Goal: Transaction & Acquisition: Subscribe to service/newsletter

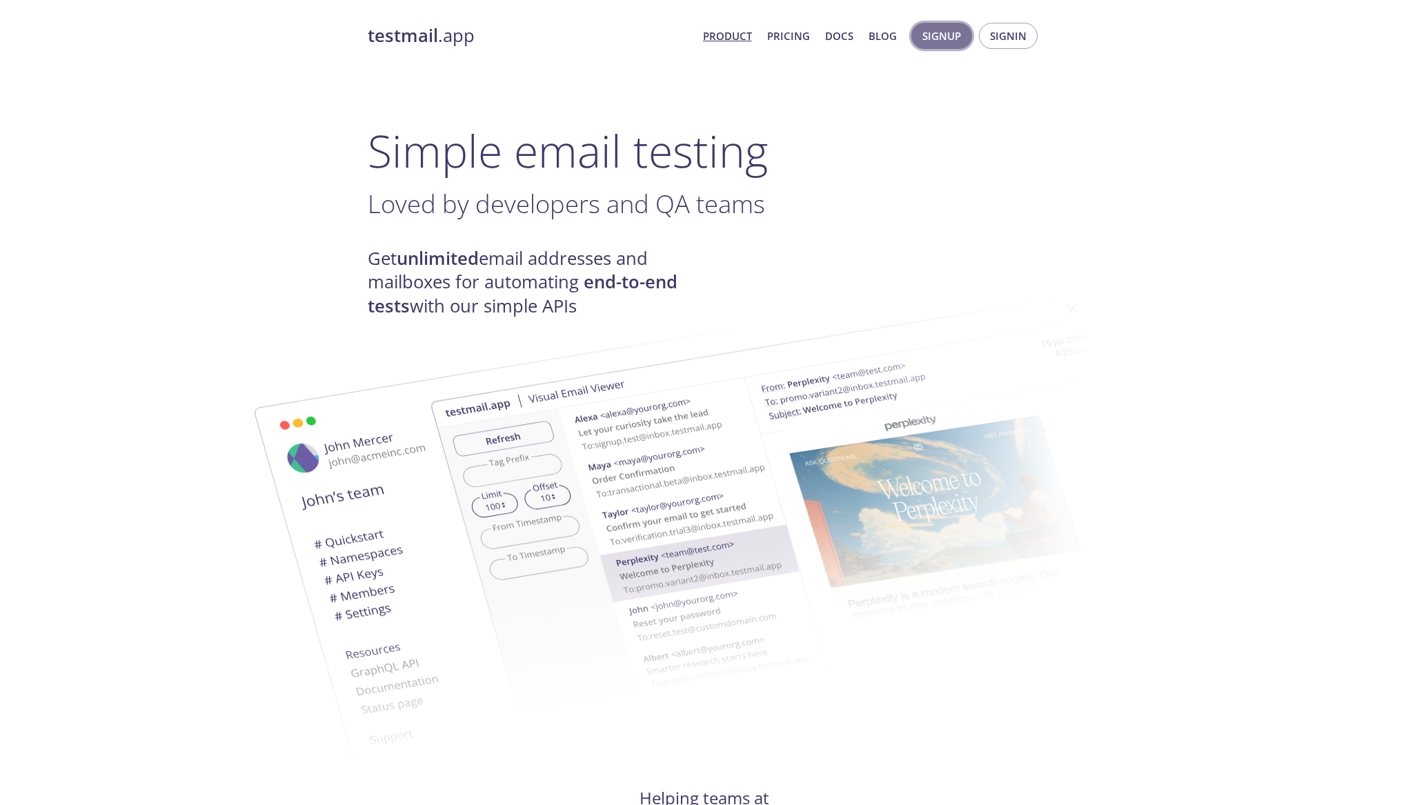
click at [926, 38] on span "Signup" at bounding box center [941, 36] width 39 height 18
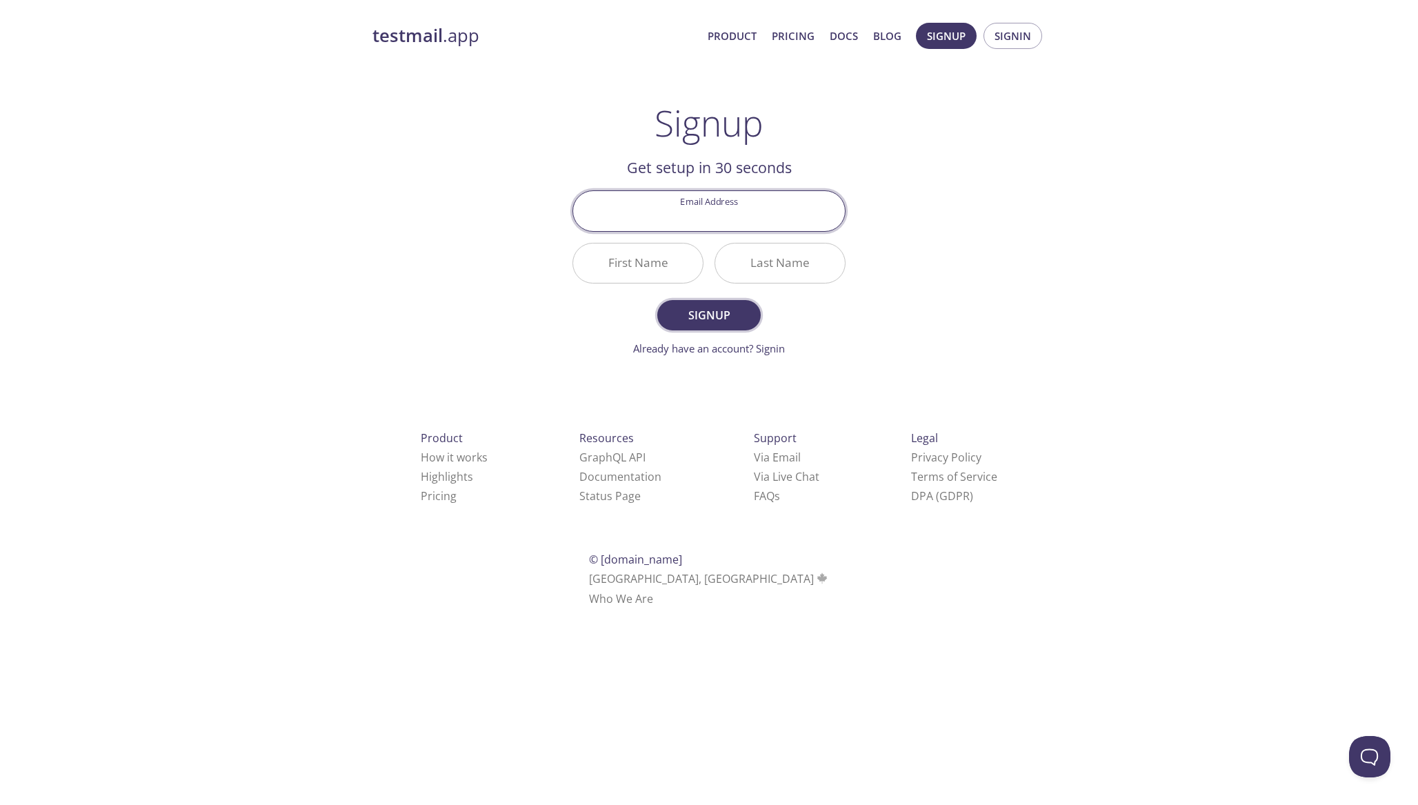
click at [688, 312] on span "Signup" at bounding box center [709, 315] width 73 height 19
click at [761, 348] on link "Already have an account? Signin" at bounding box center [709, 348] width 152 height 14
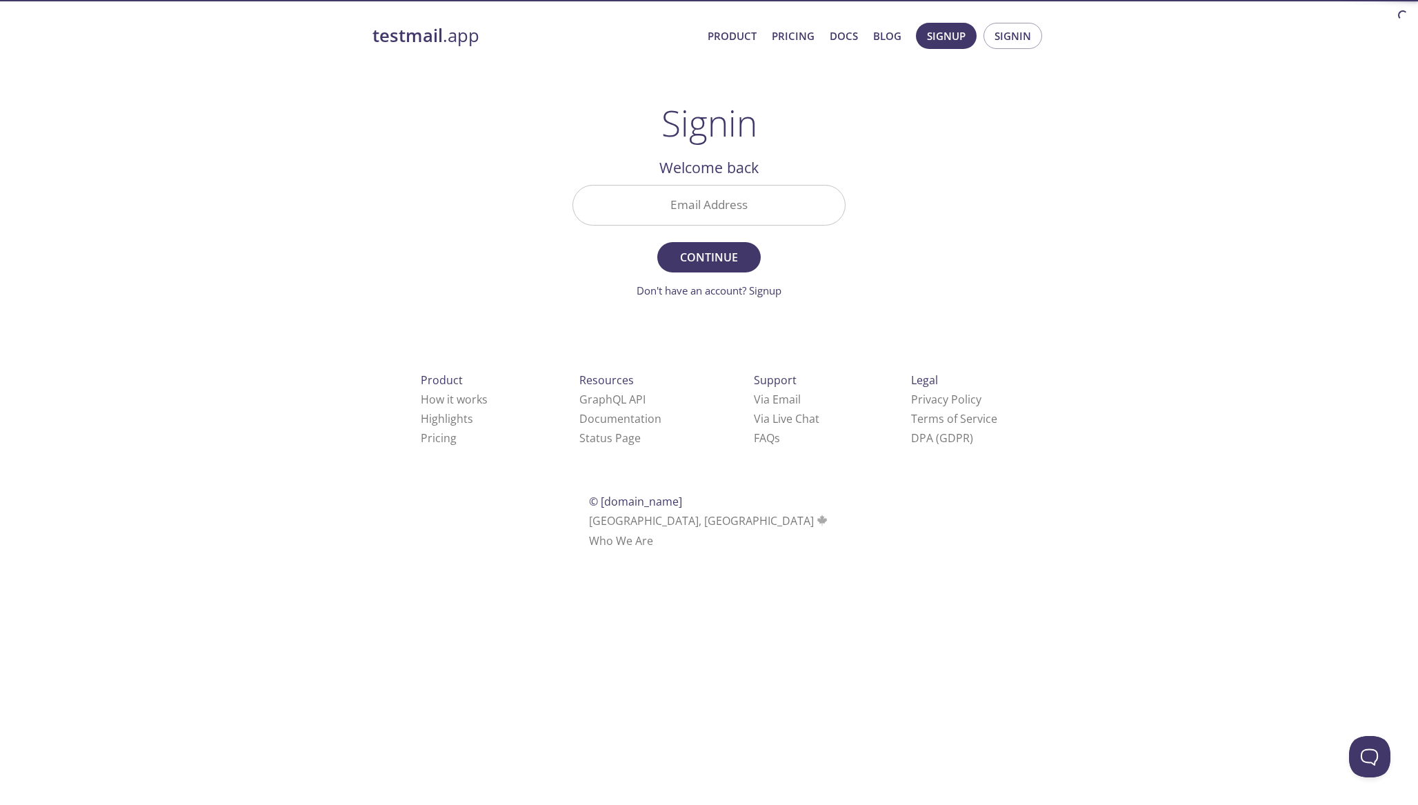
click at [693, 199] on input "Email Address" at bounding box center [709, 205] width 272 height 39
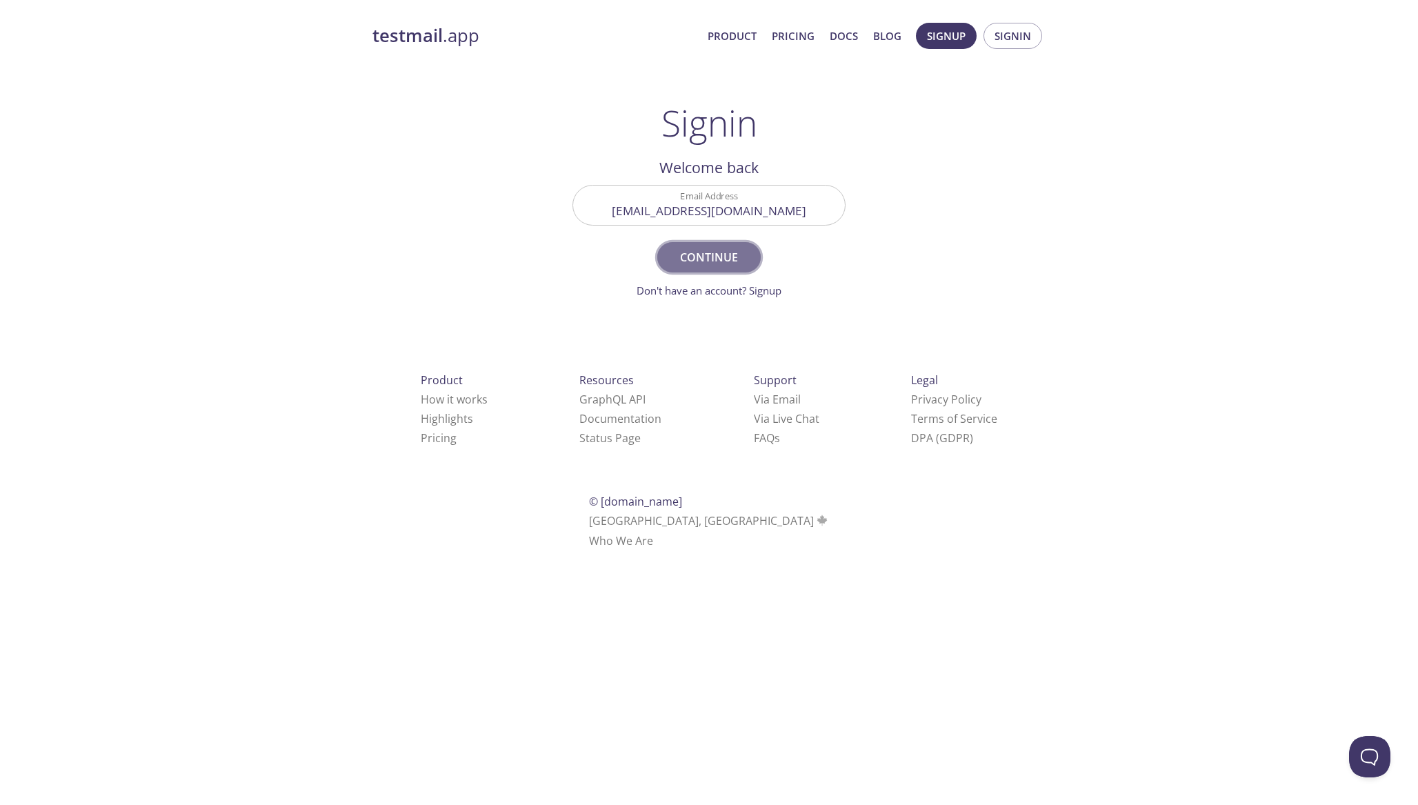
click at [699, 250] on span "Continue" at bounding box center [709, 257] width 73 height 19
click at [711, 219] on input "[EMAIL_ADDRESS][DOMAIN_NAME]" at bounding box center [709, 205] width 272 height 39
click at [713, 216] on input "[EMAIL_ADDRESS][DOMAIN_NAME]" at bounding box center [709, 205] width 272 height 39
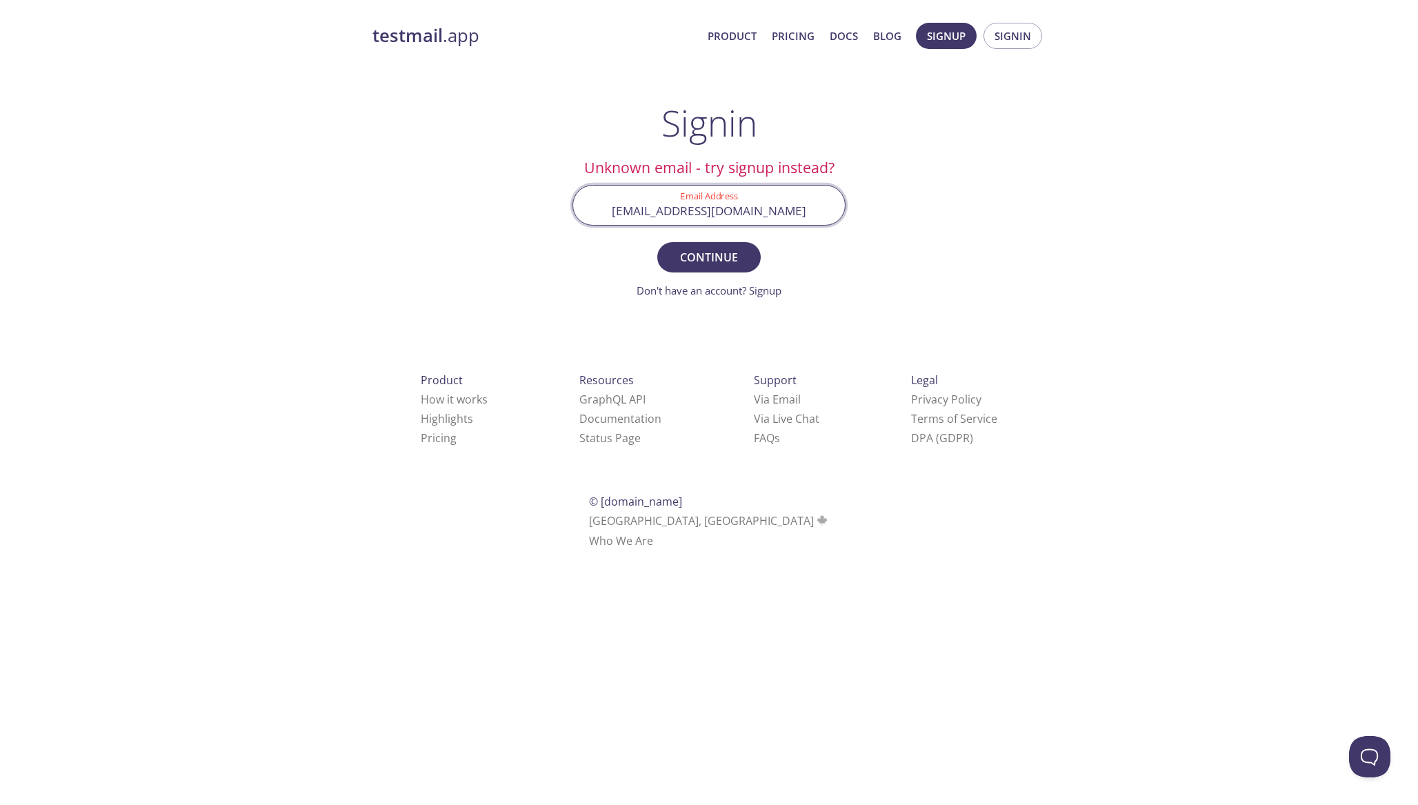
type input "[EMAIL_ADDRESS][DOMAIN_NAME]"
click at [703, 233] on form "Email Address [EMAIL_ADDRESS][DOMAIN_NAME] Continue Don't have an account? Sign…" at bounding box center [709, 242] width 273 height 114
click at [702, 245] on button "Continue" at bounding box center [708, 257] width 103 height 30
click at [1013, 33] on span "Signin" at bounding box center [1013, 36] width 37 height 18
click at [959, 32] on span "Signup" at bounding box center [946, 36] width 39 height 18
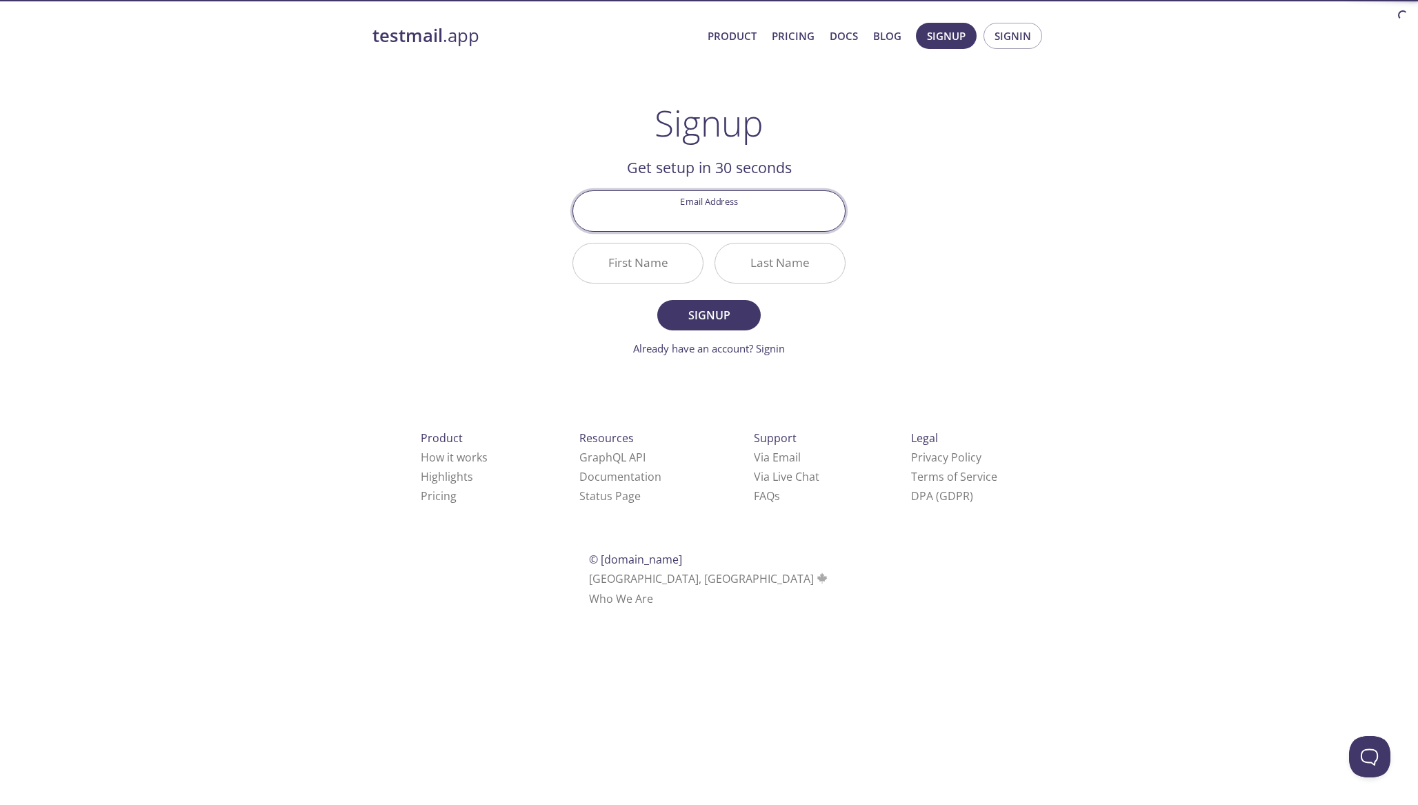
click at [688, 215] on input "Email Address" at bounding box center [709, 210] width 272 height 39
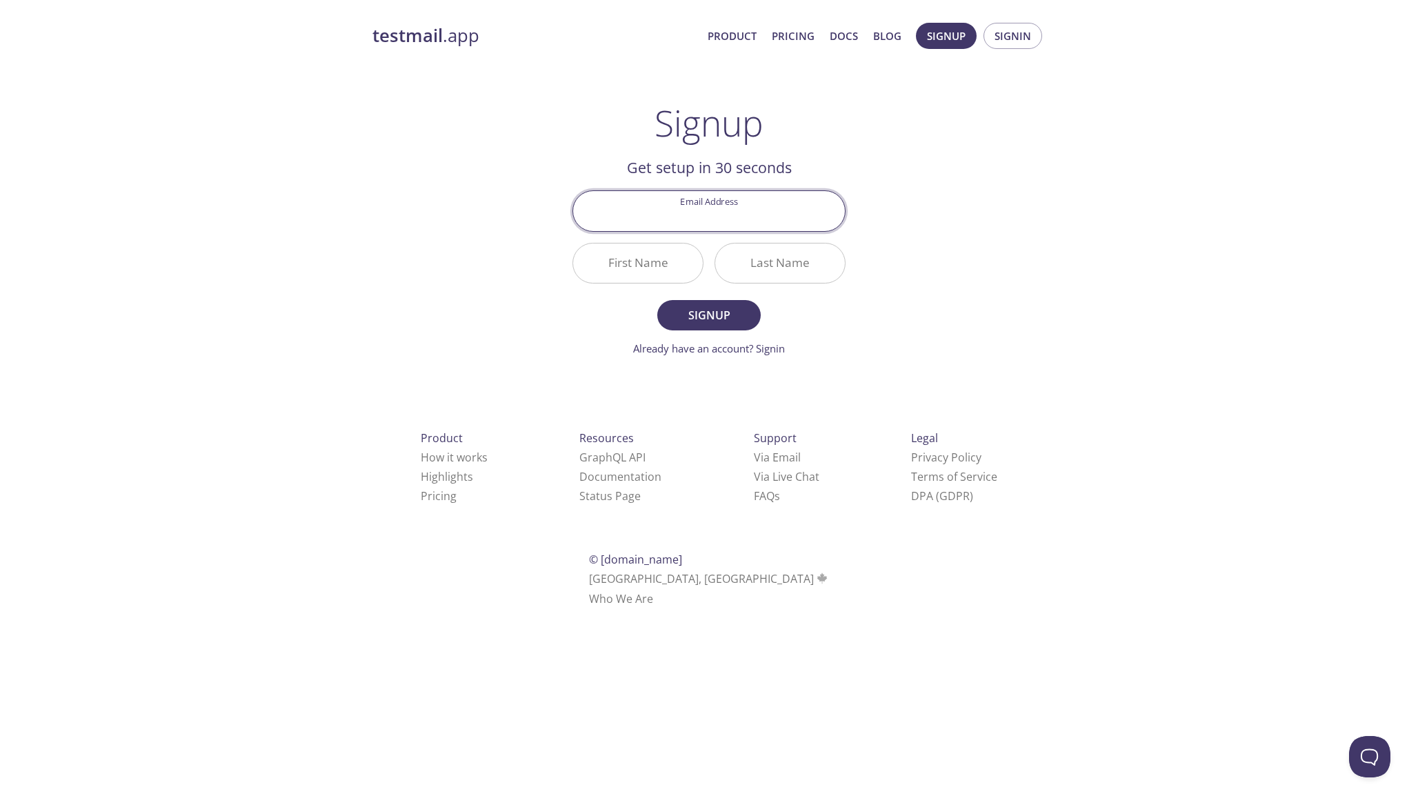
click at [596, 237] on div "First Name" at bounding box center [638, 263] width 142 height 52
click at [696, 212] on input "Email Address" at bounding box center [709, 210] width 272 height 39
type input "[EMAIL_ADDRESS][DOMAIN_NAME]"
click at [654, 264] on input "First Name" at bounding box center [638, 263] width 130 height 39
type input "IHA"
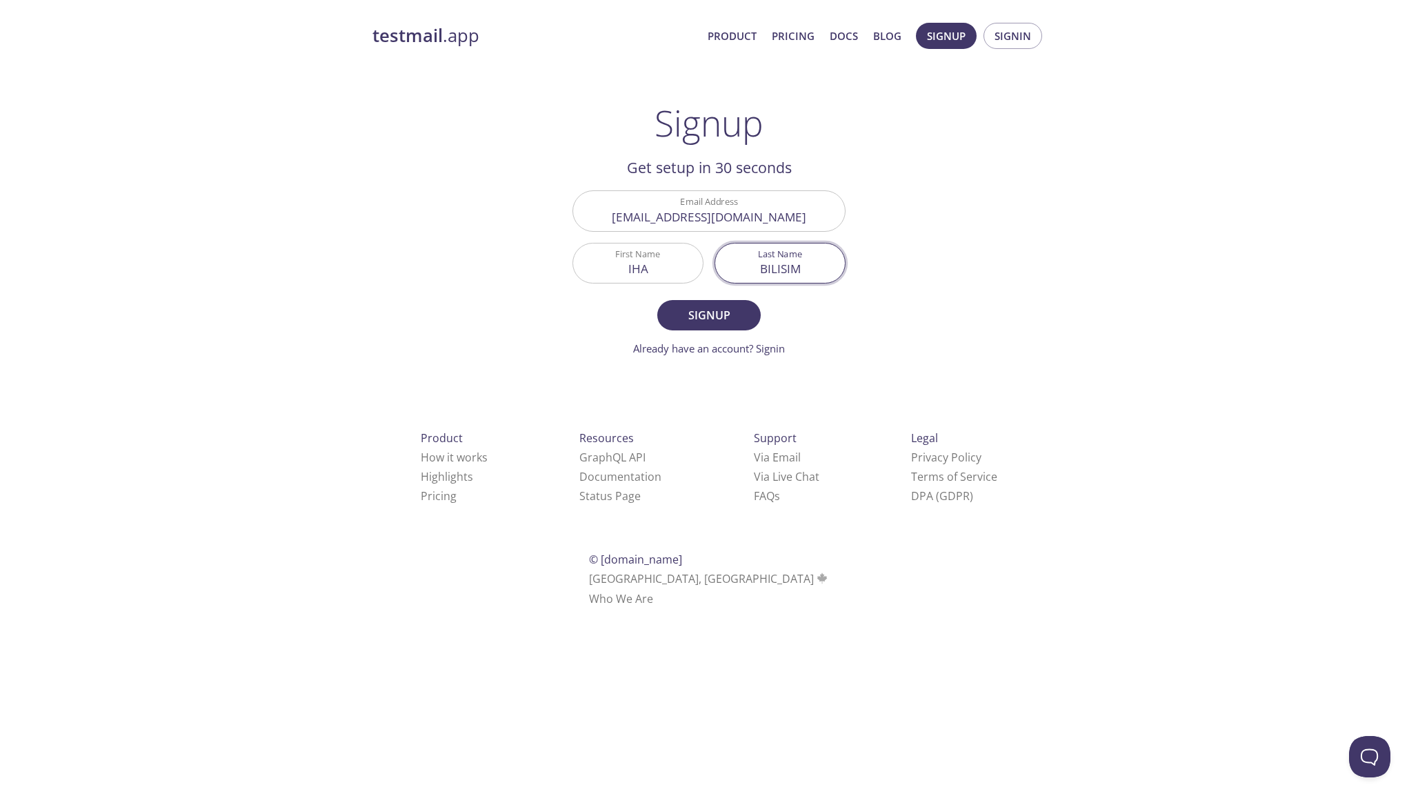
type input "BILISIM"
click at [713, 323] on span "Signup" at bounding box center [709, 315] width 73 height 19
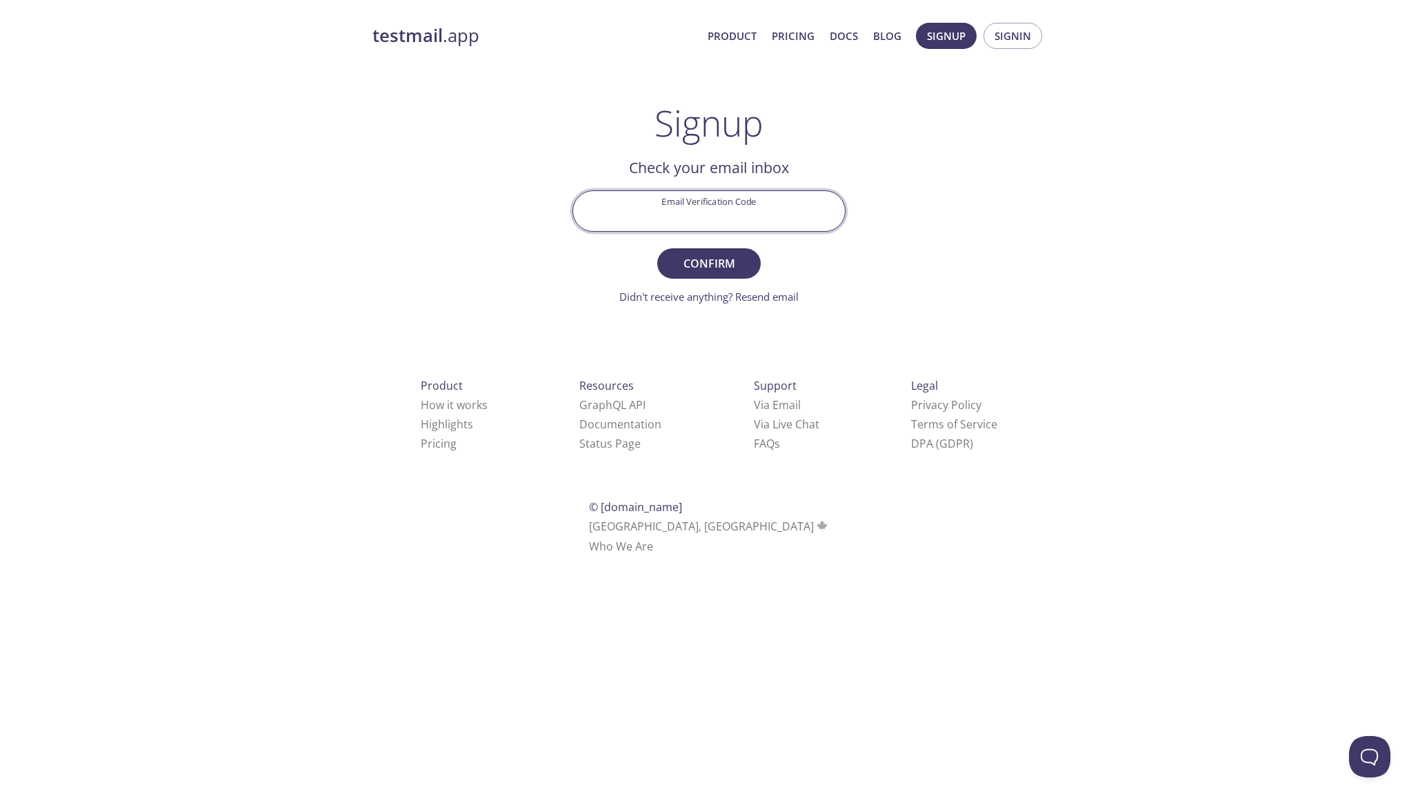
click at [730, 204] on input "Email Verification Code" at bounding box center [709, 210] width 272 height 39
paste input "PKVYPW3"
type input "PKVYPW3"
click at [710, 272] on span "Confirm" at bounding box center [709, 263] width 73 height 19
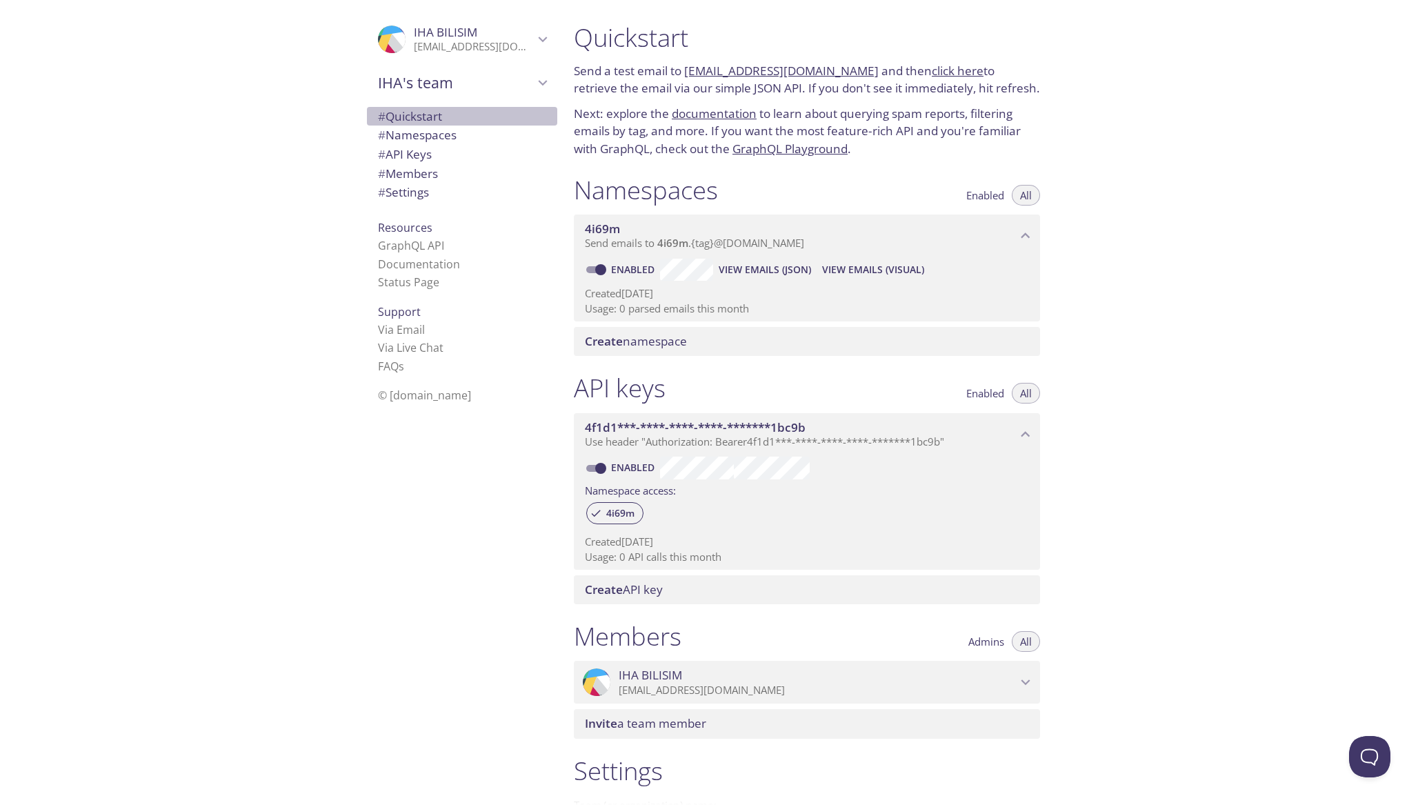
click at [408, 123] on span "# Quickstart" at bounding box center [410, 116] width 64 height 16
click at [424, 27] on span "IHA BILISIM" at bounding box center [445, 32] width 63 height 16
click at [424, 28] on span "IHA BILISIM" at bounding box center [445, 32] width 63 height 16
click at [417, 125] on span "# Quickstart" at bounding box center [462, 117] width 168 height 18
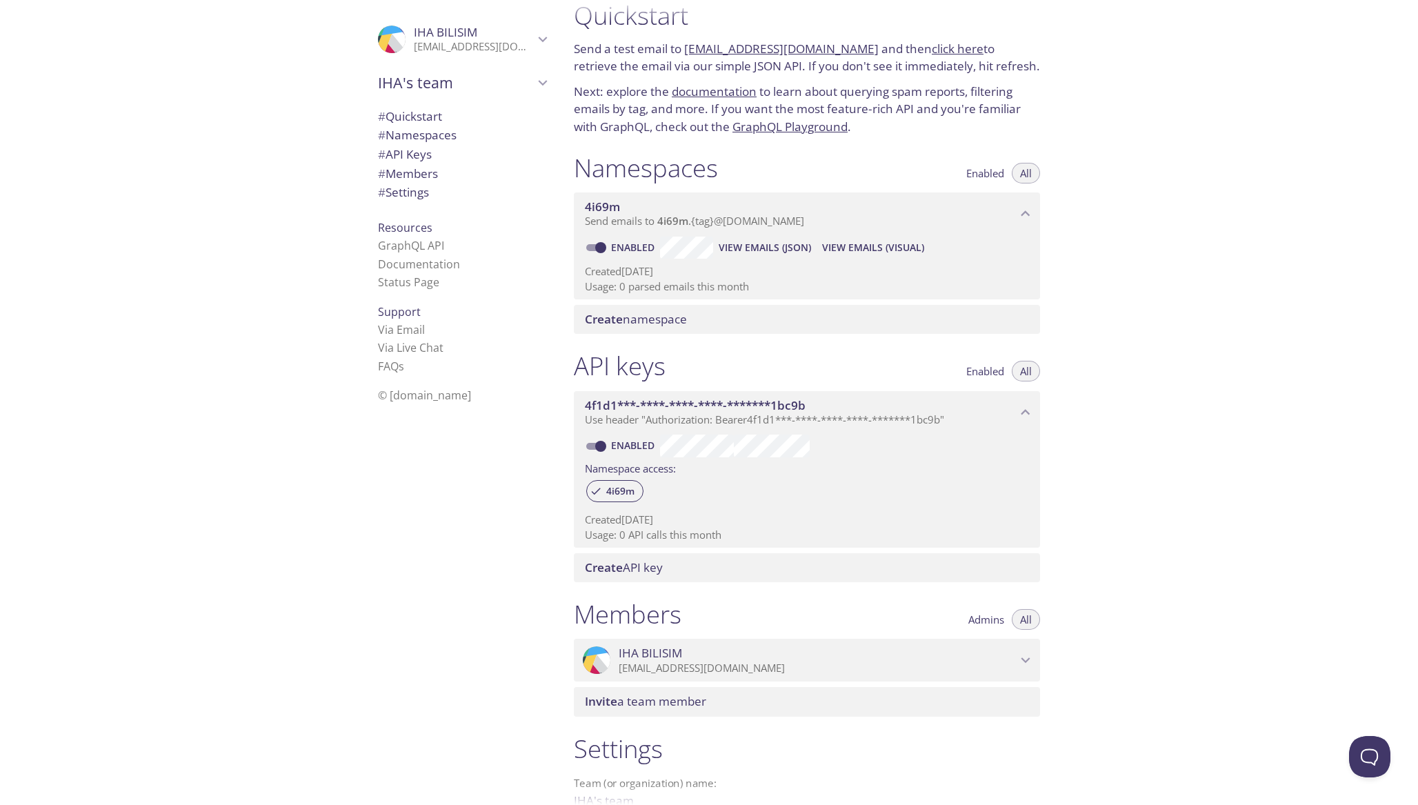
click at [419, 135] on span "# Namespaces" at bounding box center [417, 135] width 79 height 16
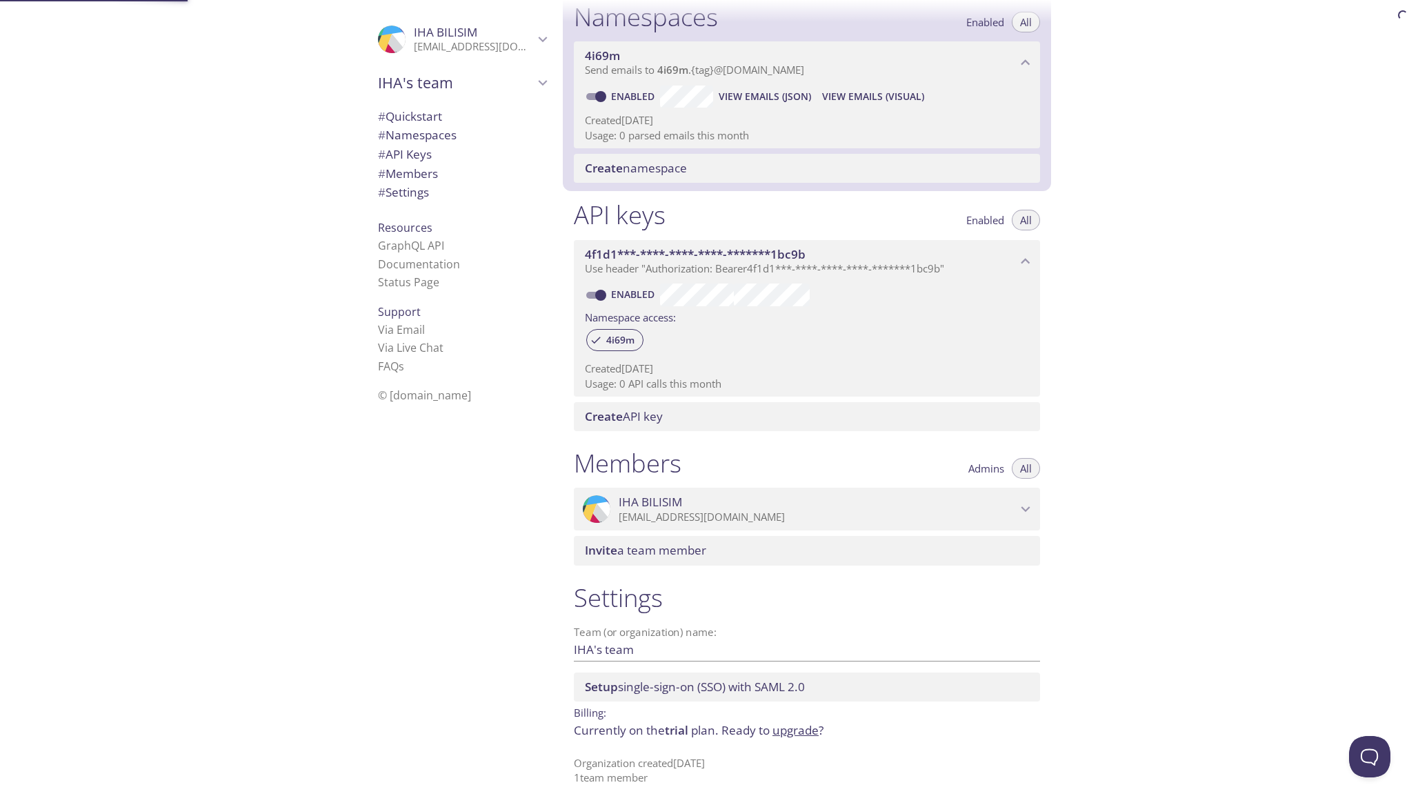
scroll to position [175, 0]
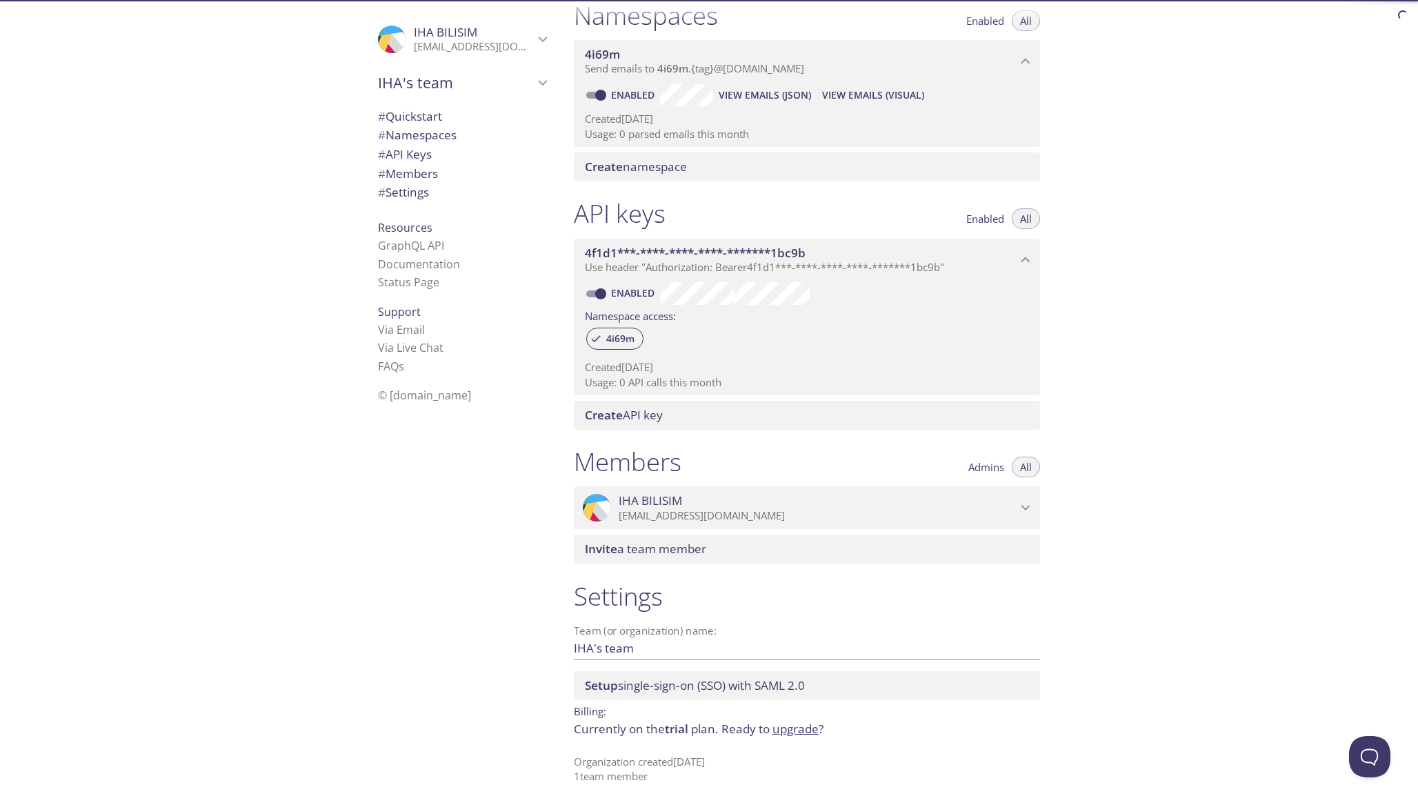
scroll to position [22, 0]
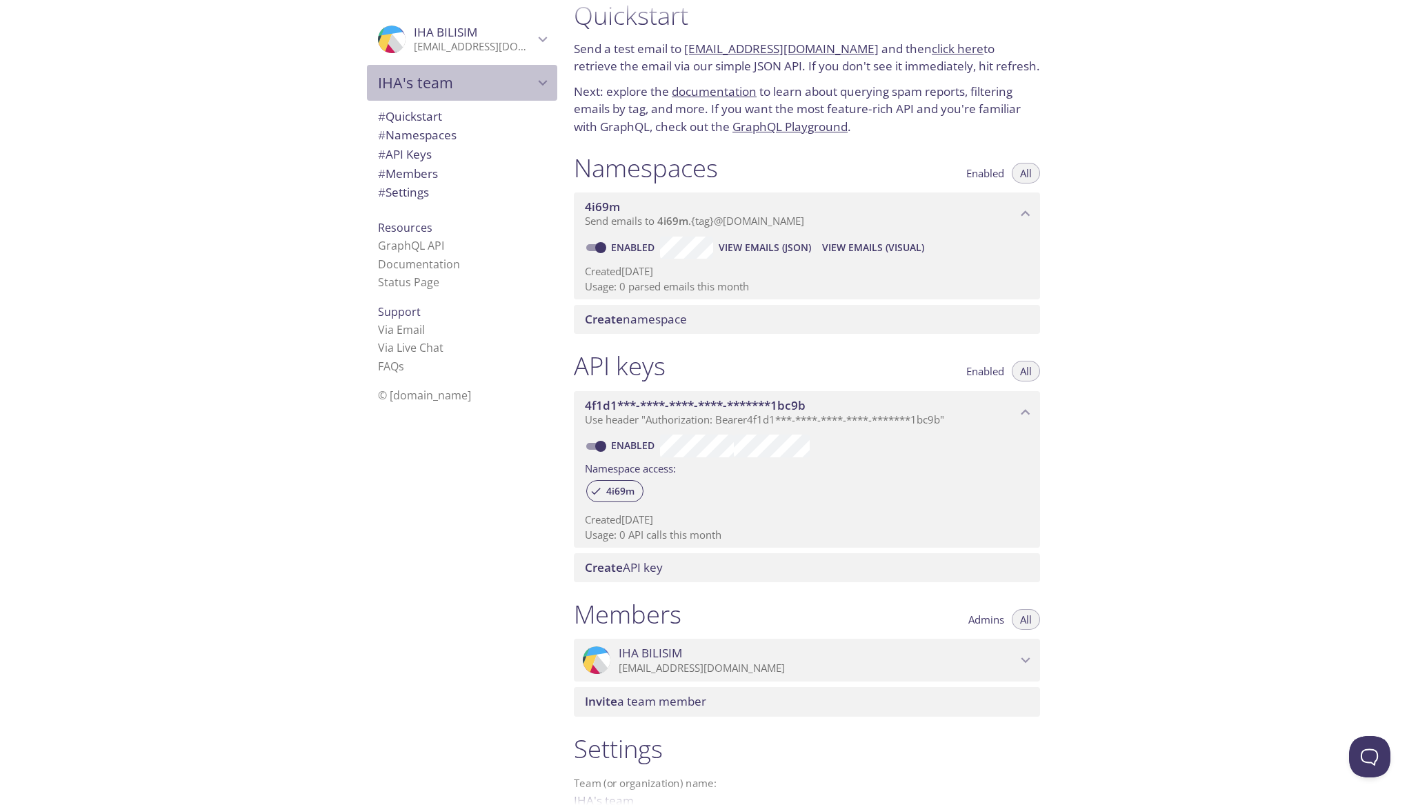
click at [493, 94] on div "IHA's team" at bounding box center [462, 83] width 190 height 36
click at [497, 89] on span "IHA's team" at bounding box center [456, 82] width 156 height 19
click at [382, 192] on span "# Settings" at bounding box center [403, 192] width 51 height 16
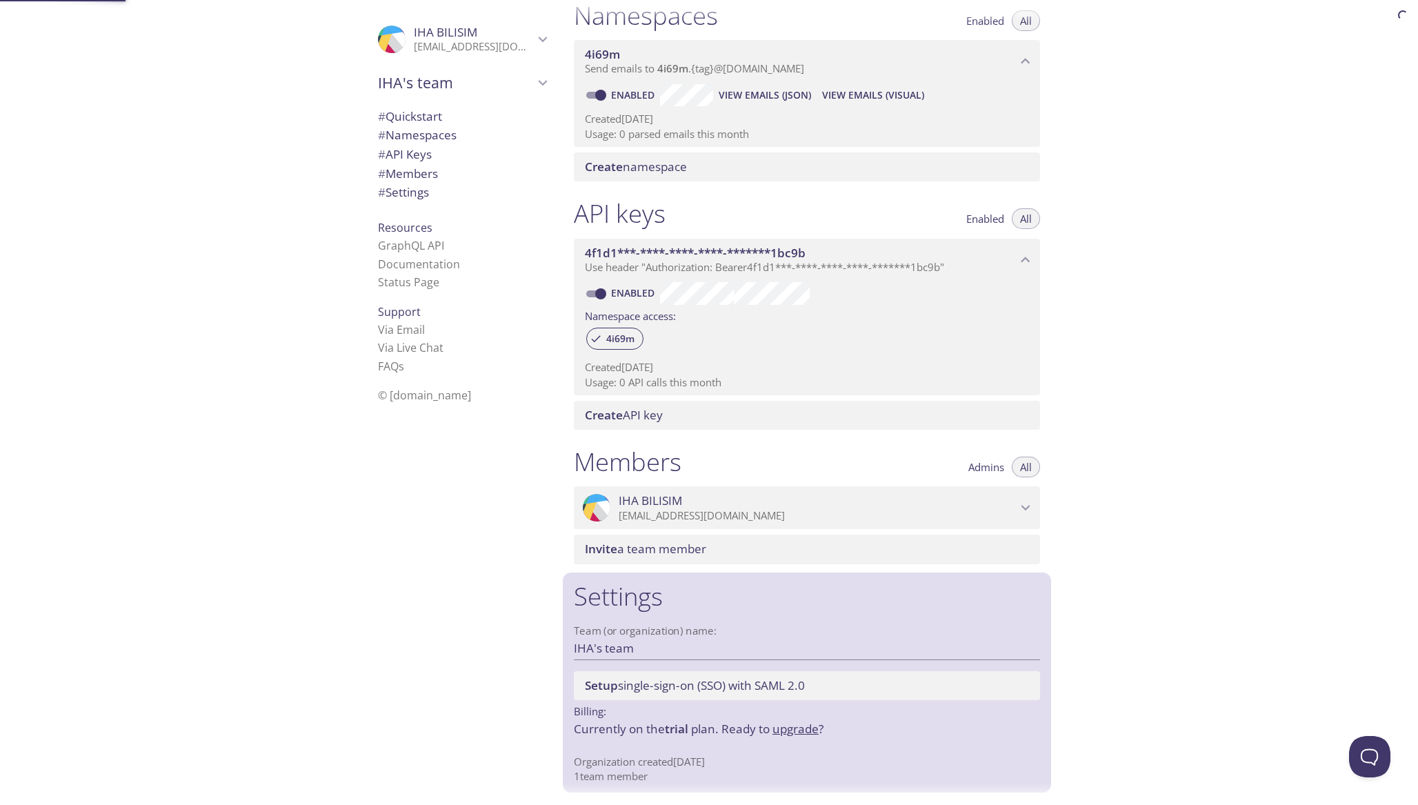
scroll to position [176, 0]
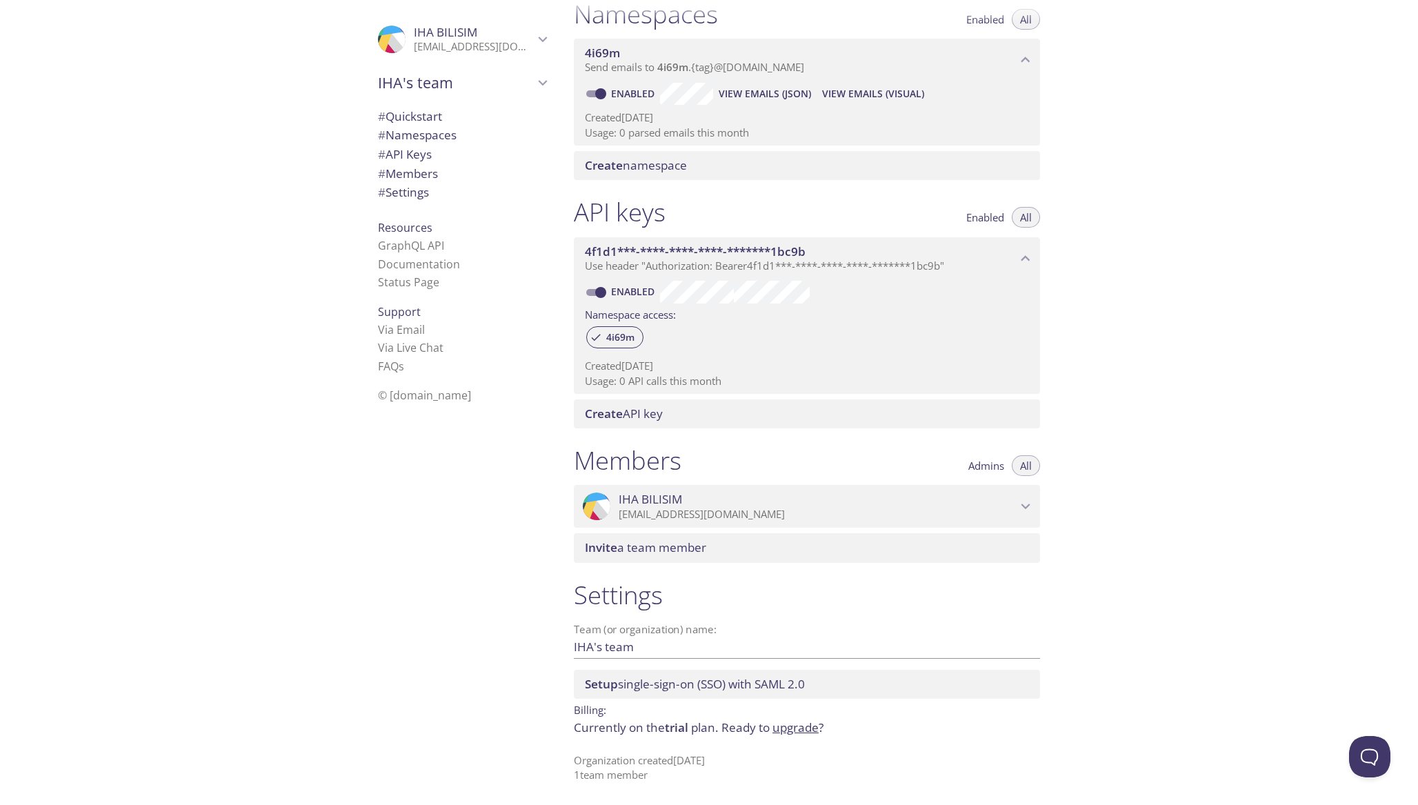
click at [1021, 506] on icon "IHA BILISIM" at bounding box center [1026, 506] width 18 height 18
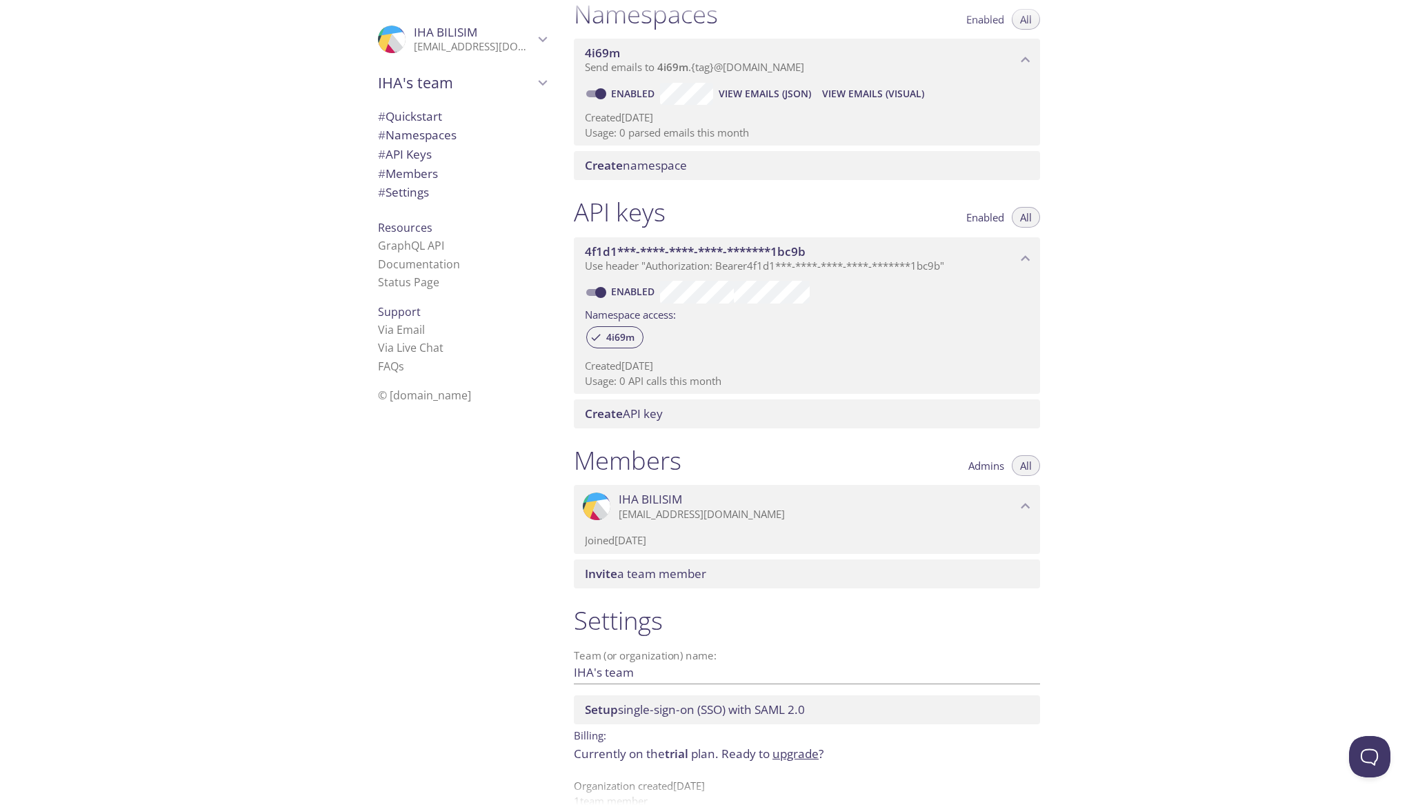
click at [1021, 506] on icon "IHA BILISIM" at bounding box center [1026, 506] width 18 height 18
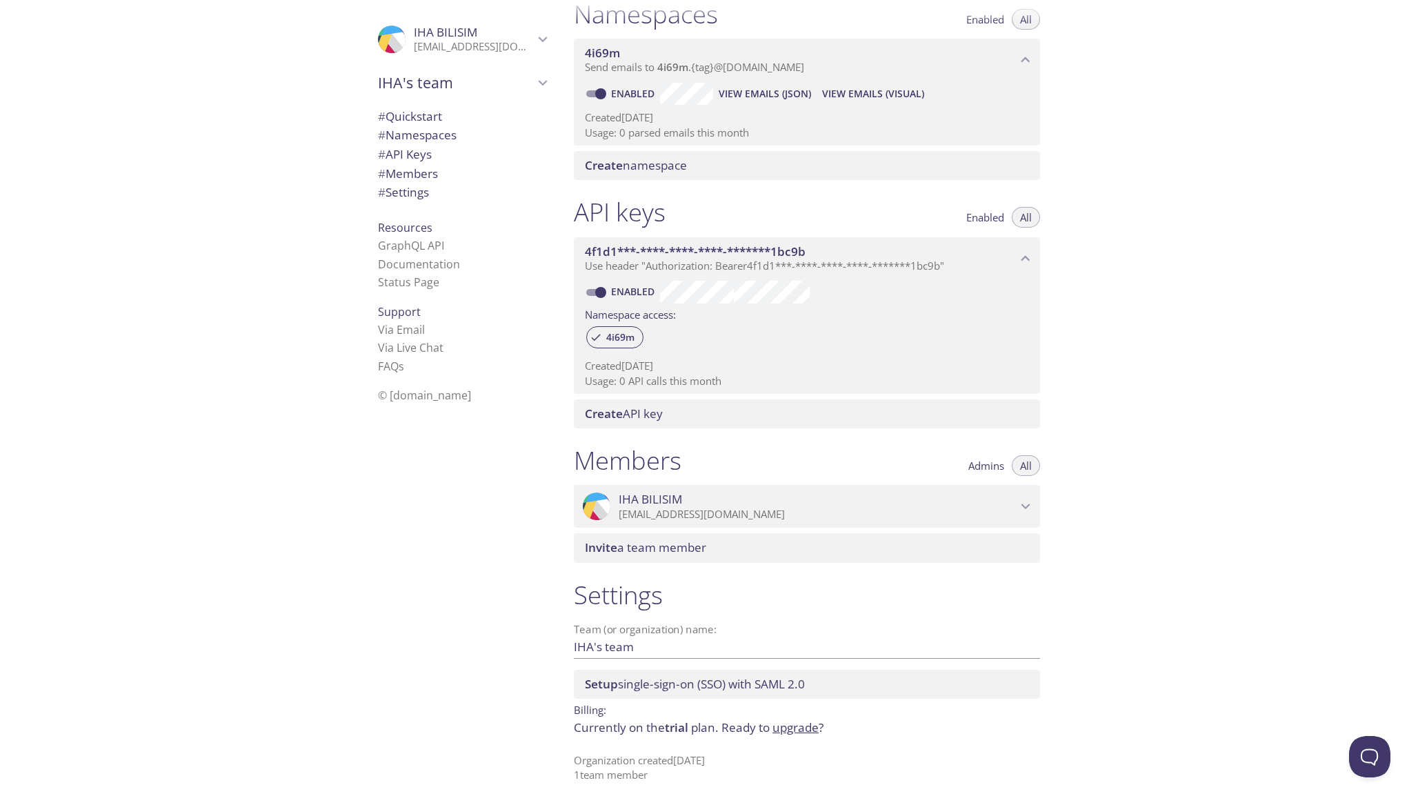
scroll to position [0, 0]
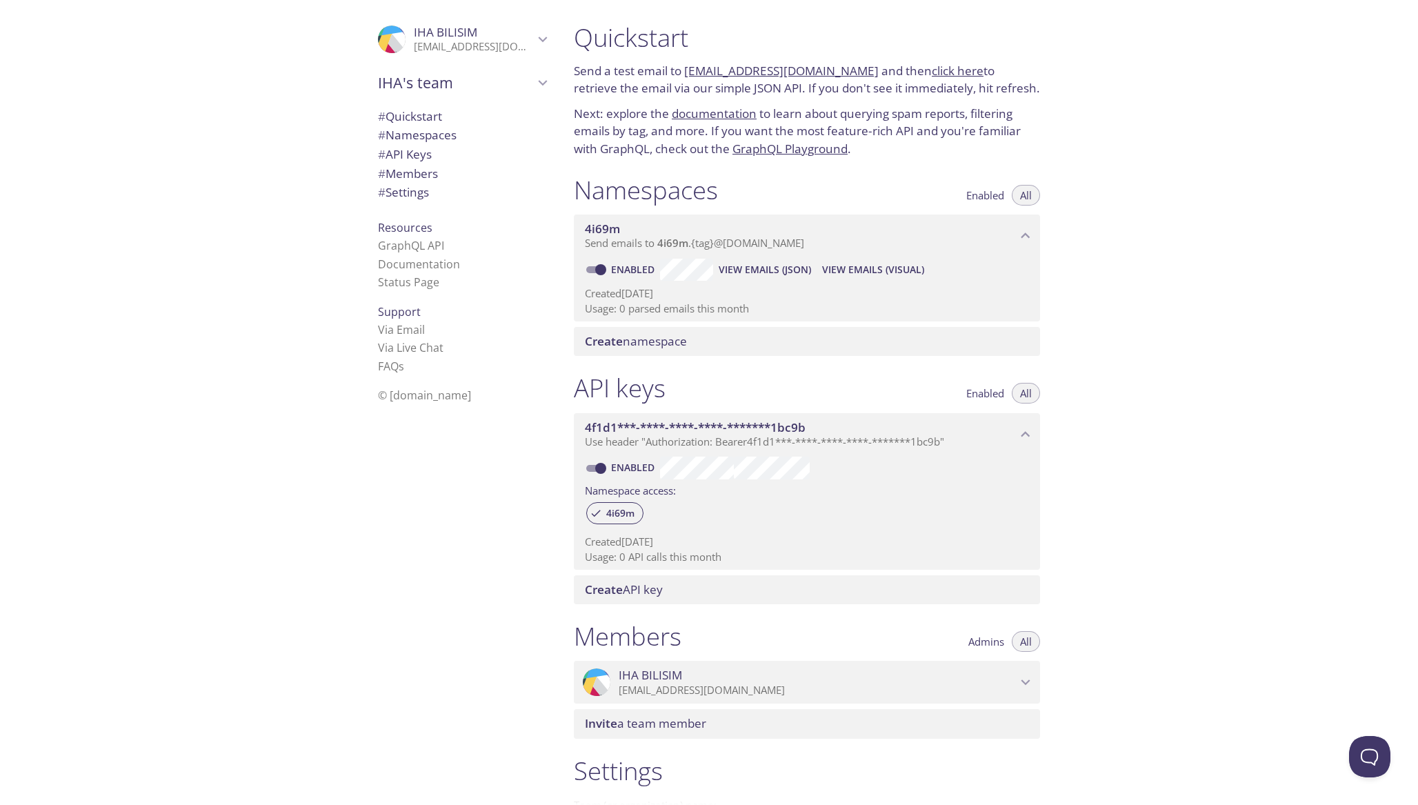
scroll to position [22, 0]
